Goal: Navigation & Orientation: Find specific page/section

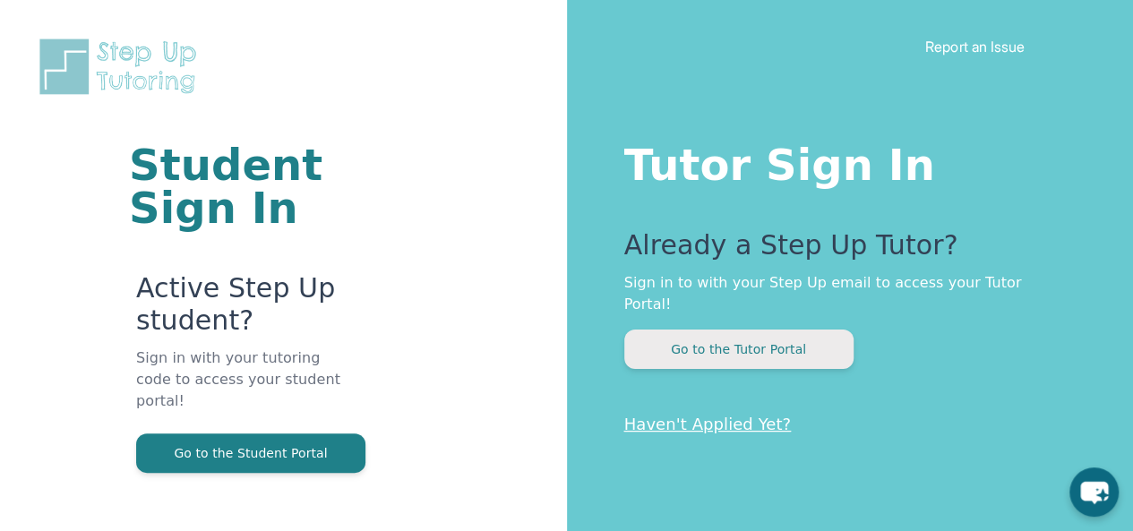
click at [713, 330] on button "Go to the Tutor Portal" at bounding box center [738, 349] width 229 height 39
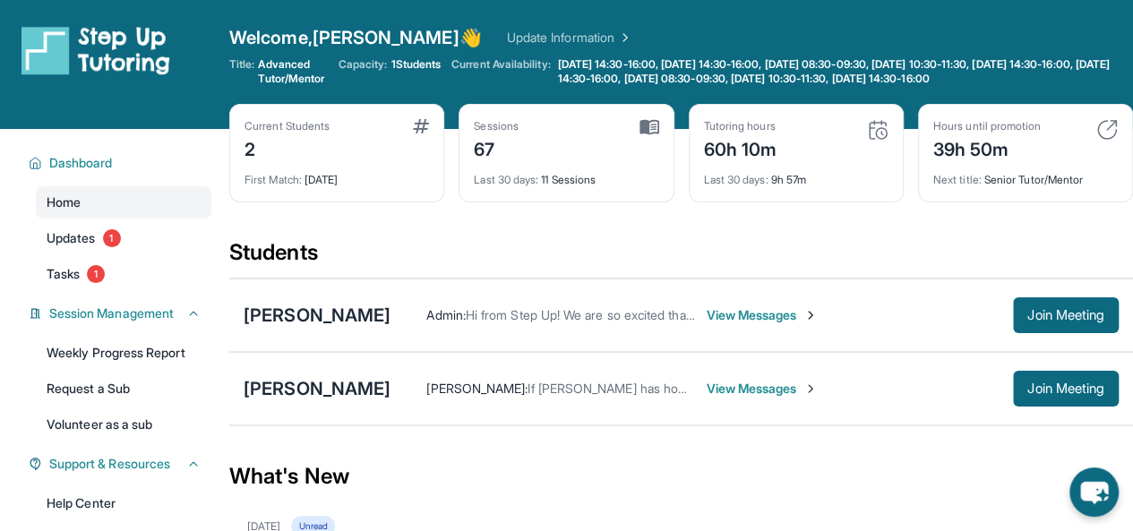
click at [752, 324] on span "View Messages" at bounding box center [762, 315] width 112 height 18
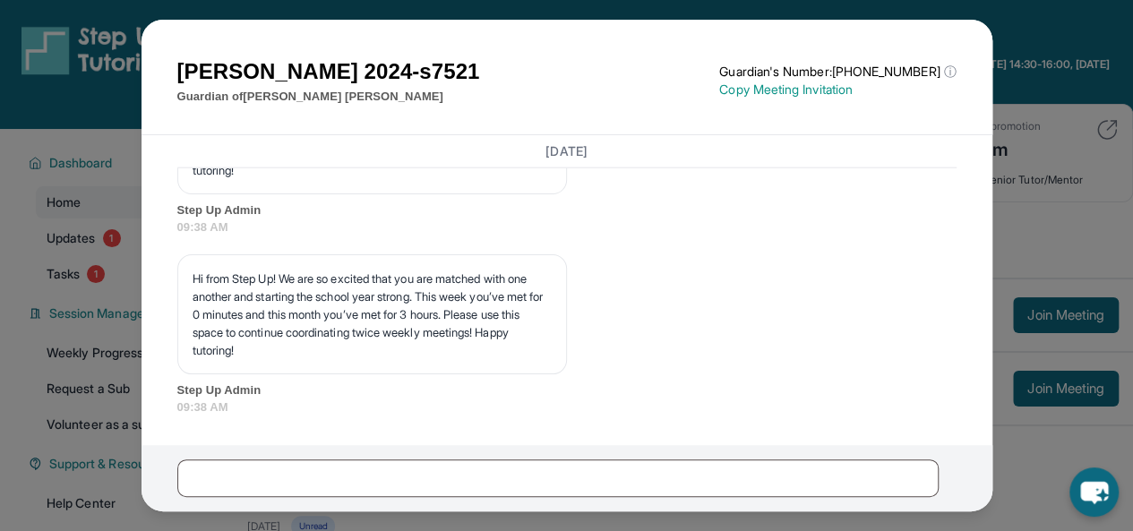
scroll to position [23314, 0]
click at [972, 47] on button at bounding box center [965, 47] width 36 height 36
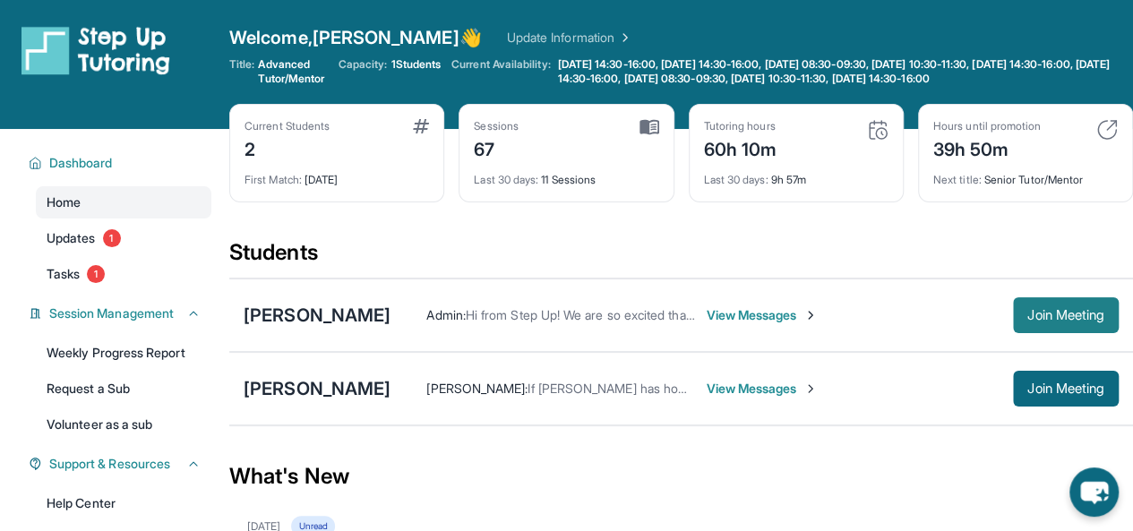
click at [1050, 321] on span "Join Meeting" at bounding box center [1065, 315] width 77 height 11
click at [78, 247] on span "Updates" at bounding box center [71, 238] width 49 height 18
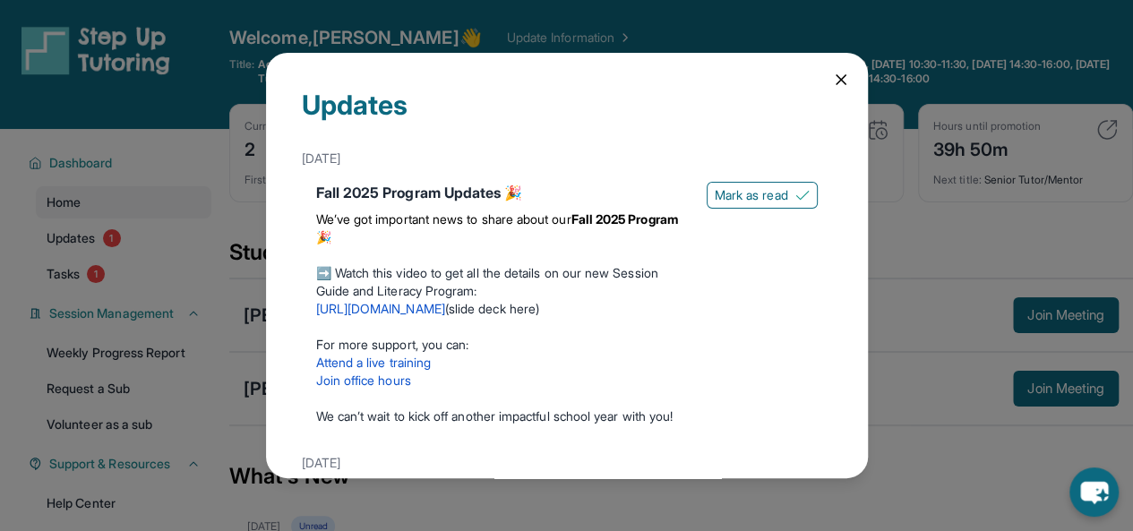
click at [433, 308] on link "[URL][DOMAIN_NAME]" at bounding box center [380, 308] width 129 height 15
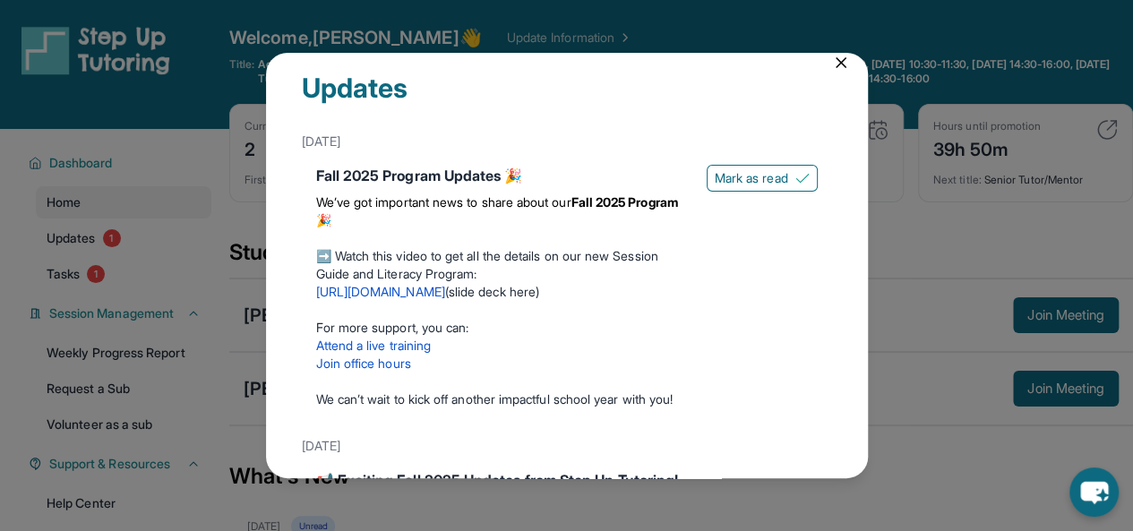
scroll to position [0, 0]
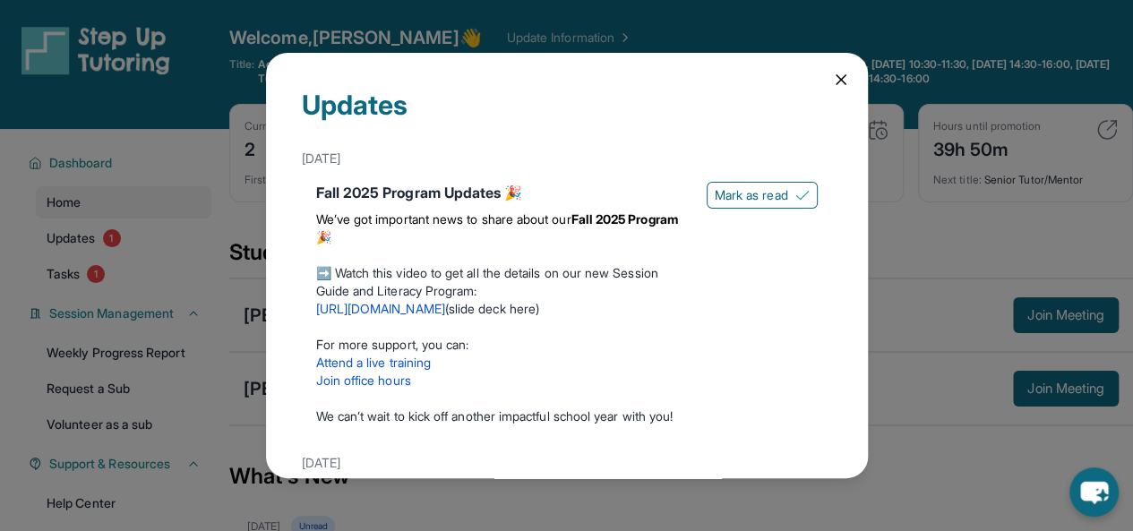
click at [832, 73] on icon at bounding box center [841, 80] width 18 height 18
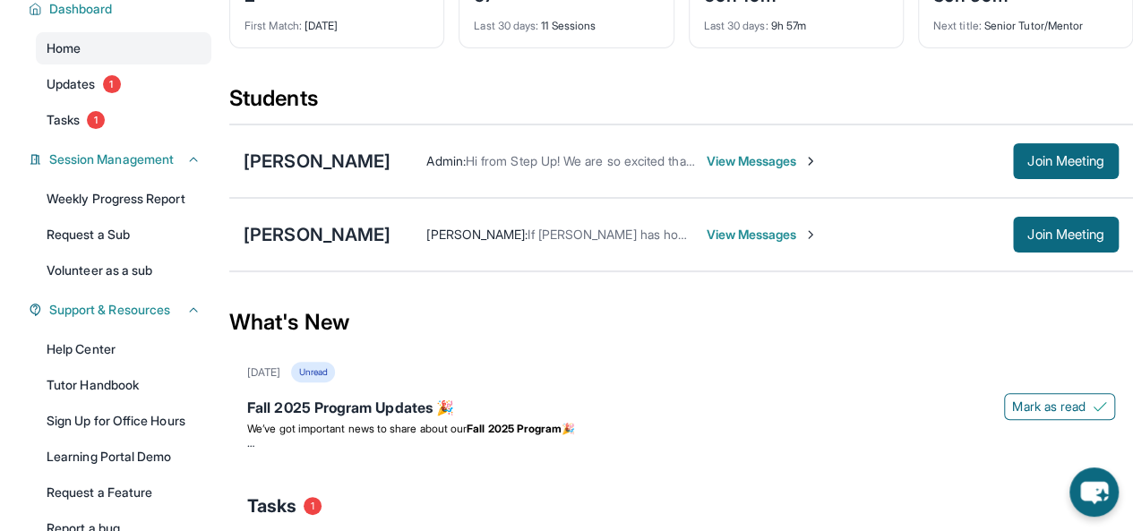
scroll to position [149, 0]
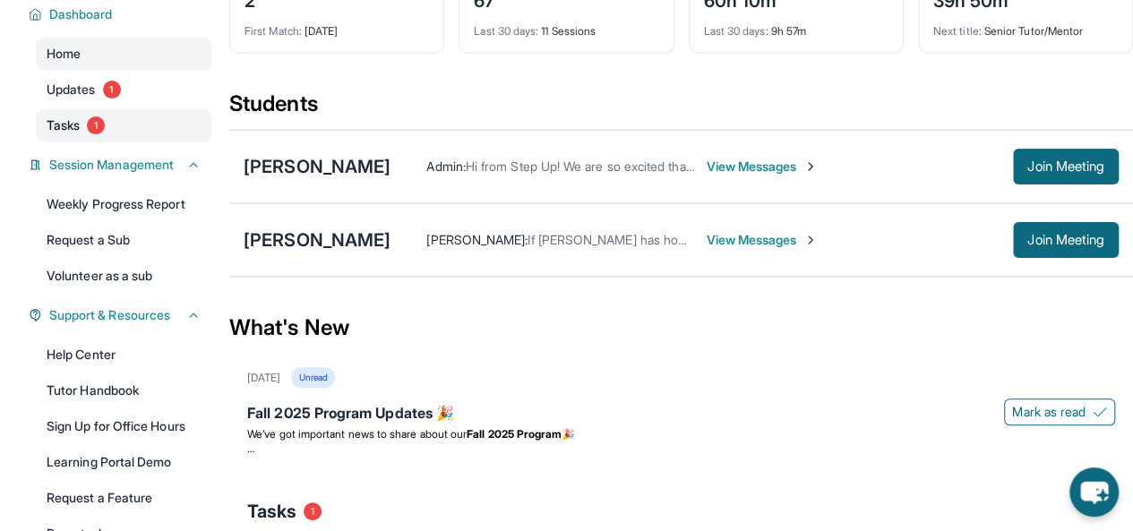
click at [71, 134] on span "Tasks" at bounding box center [63, 125] width 33 height 18
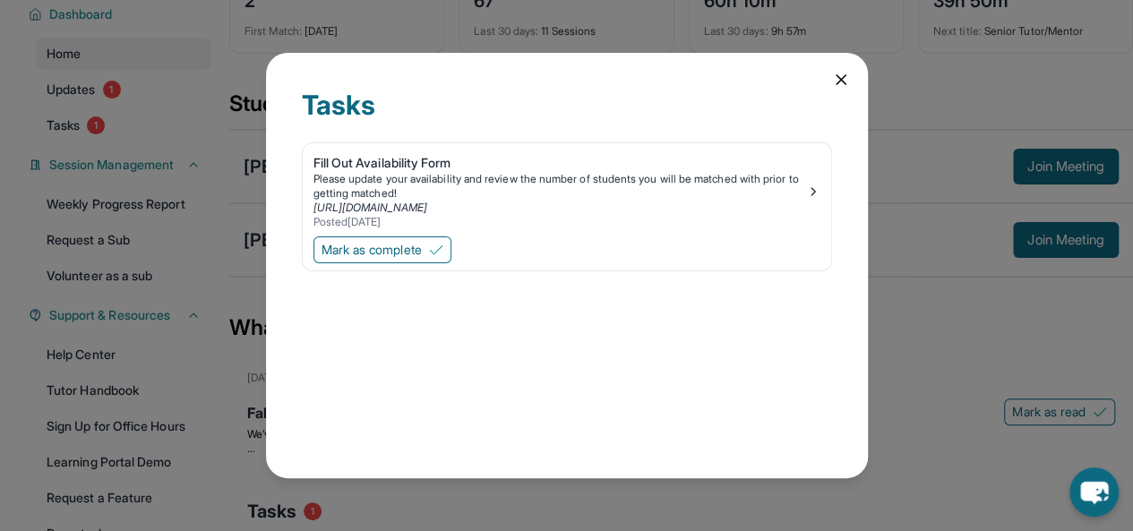
click at [80, 102] on div "Tasks Fill Out Availability Form Please update your availability and review the…" at bounding box center [566, 265] width 1133 height 531
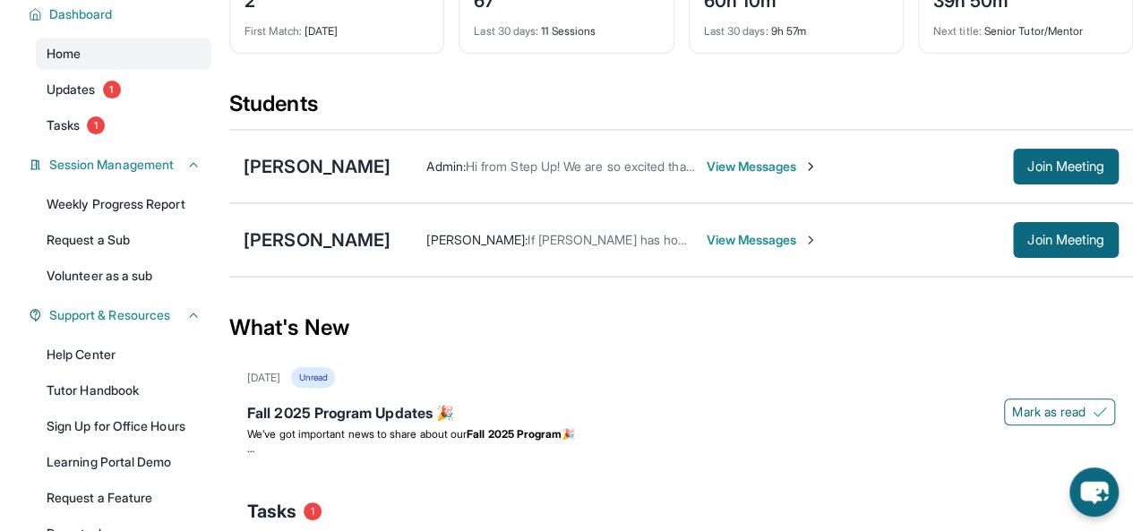
click at [797, 176] on span "View Messages" at bounding box center [762, 167] width 112 height 18
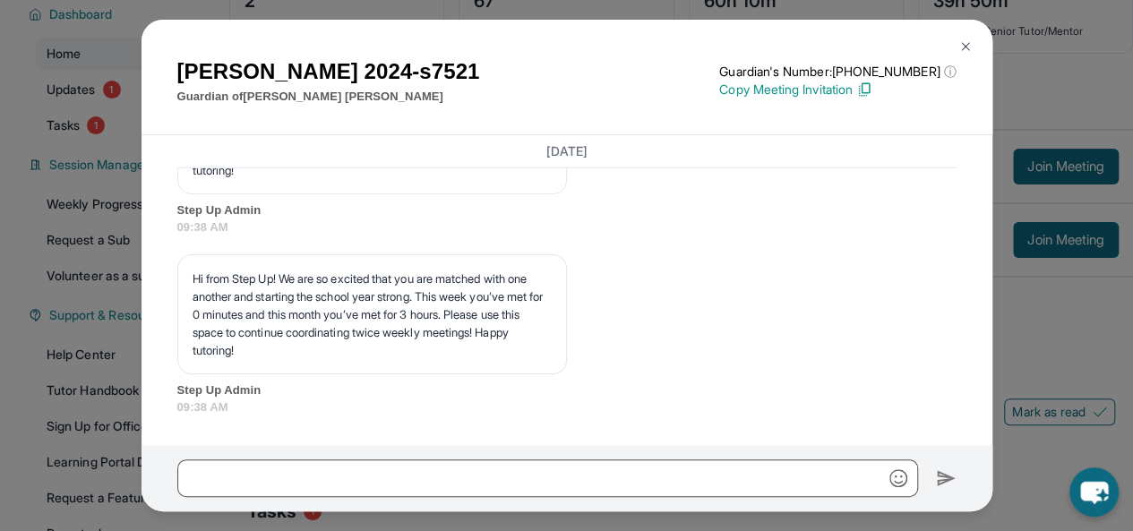
scroll to position [23314, 0]
click at [969, 51] on img at bounding box center [965, 46] width 14 height 14
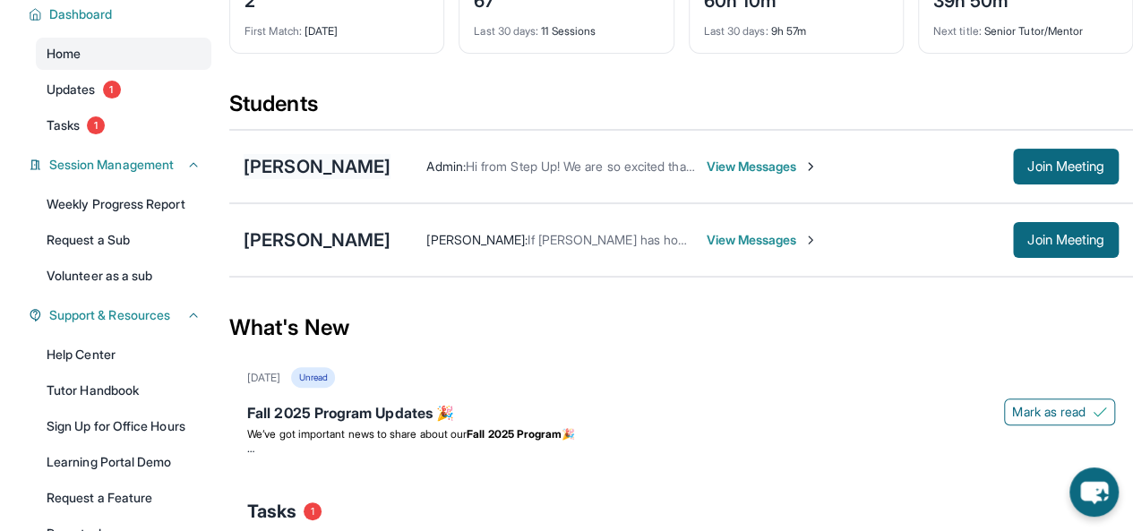
click at [368, 179] on div "[PERSON_NAME]" at bounding box center [317, 166] width 147 height 25
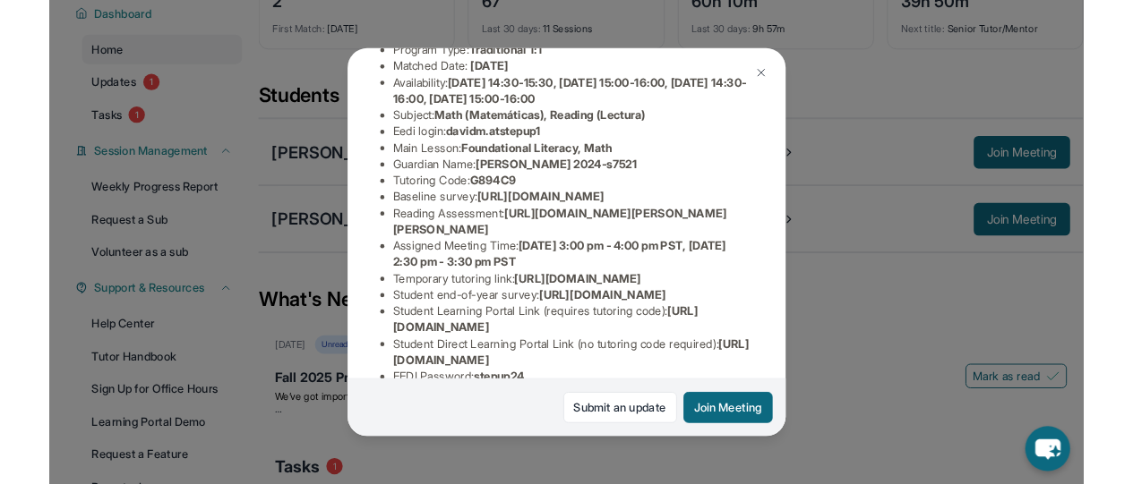
scroll to position [215, 0]
